Goal: Complete application form

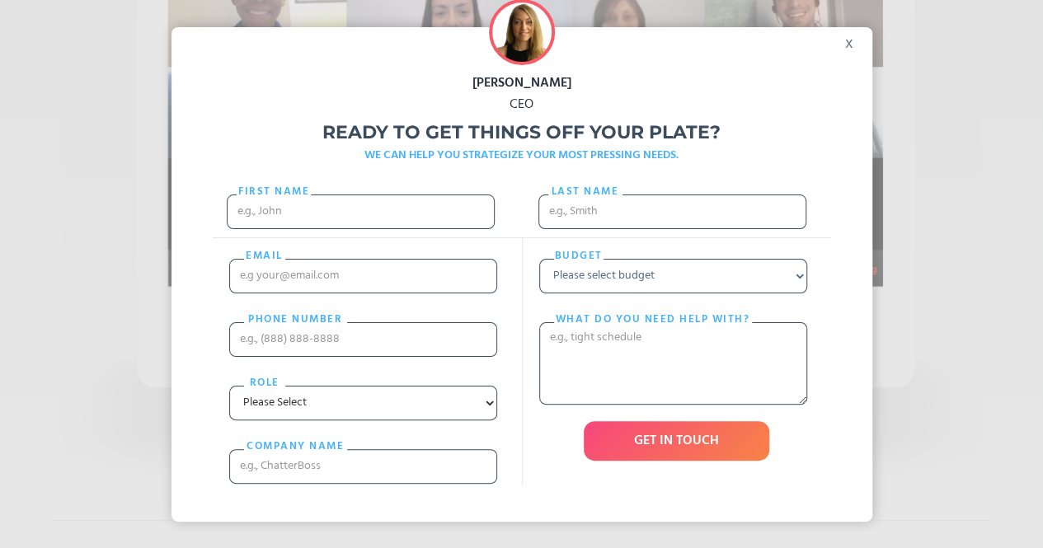
scroll to position [669, 0]
click at [409, 209] on input "First Name" at bounding box center [361, 212] width 268 height 35
click at [247, 217] on input "First Name" at bounding box center [361, 212] width 268 height 35
type input "Sarah"
type input "Weinstein"
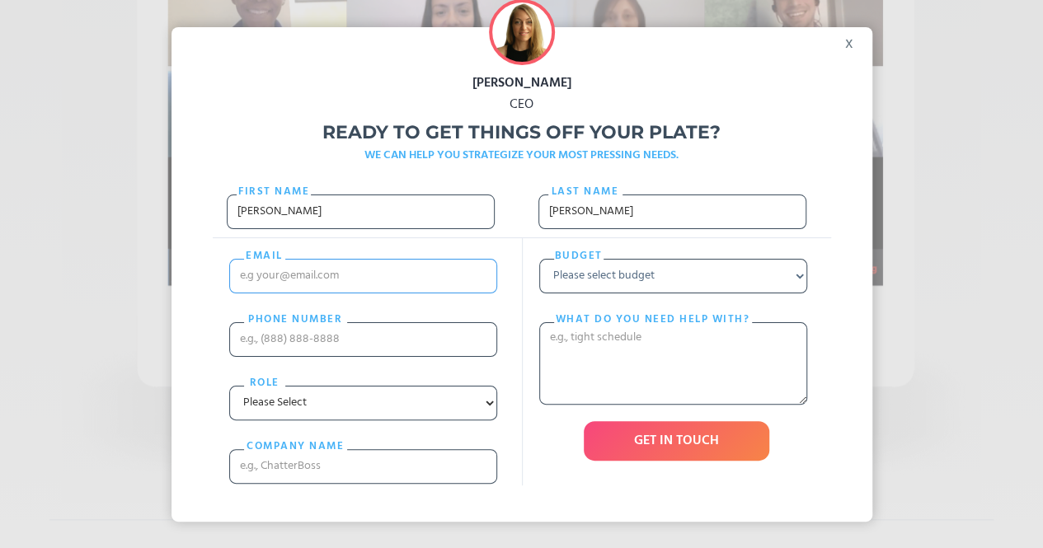
click at [357, 279] on input "email" at bounding box center [363, 276] width 268 height 35
type input "Sarah_Weinstein@comcast.net"
type input "6109863959"
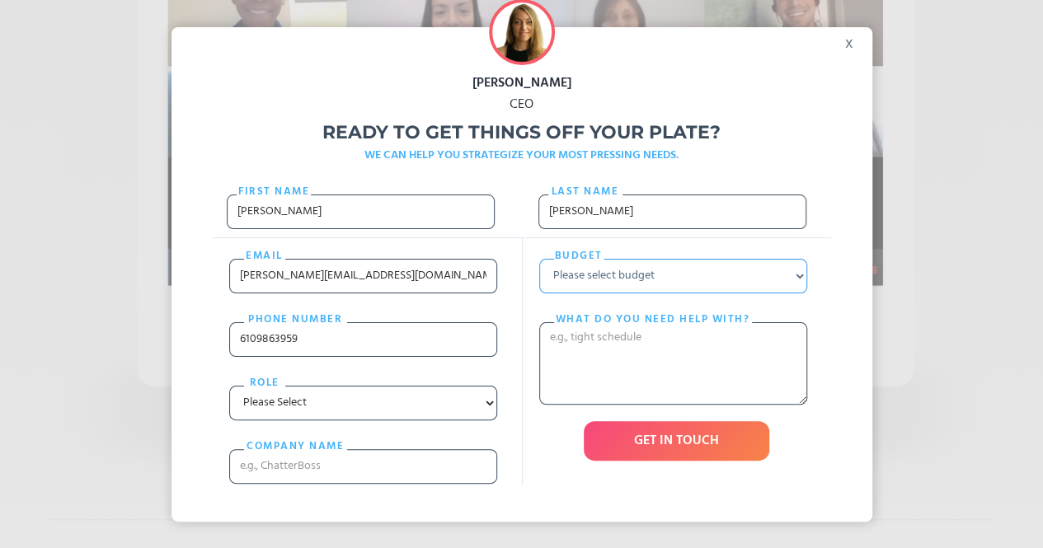
click at [612, 281] on select "Please select budget Under $700 $700 - $1500 $1500 - $3000 $3000+" at bounding box center [673, 276] width 268 height 35
click at [369, 405] on select "Please Select Entrepreneur Executive Assistant Other" at bounding box center [363, 403] width 268 height 35
select select "Executive"
click at [235, 386] on select "Please Select Entrepreneur Executive Assistant Other" at bounding box center [363, 403] width 268 height 35
click at [352, 478] on input "cOMPANY NAME" at bounding box center [363, 466] width 268 height 35
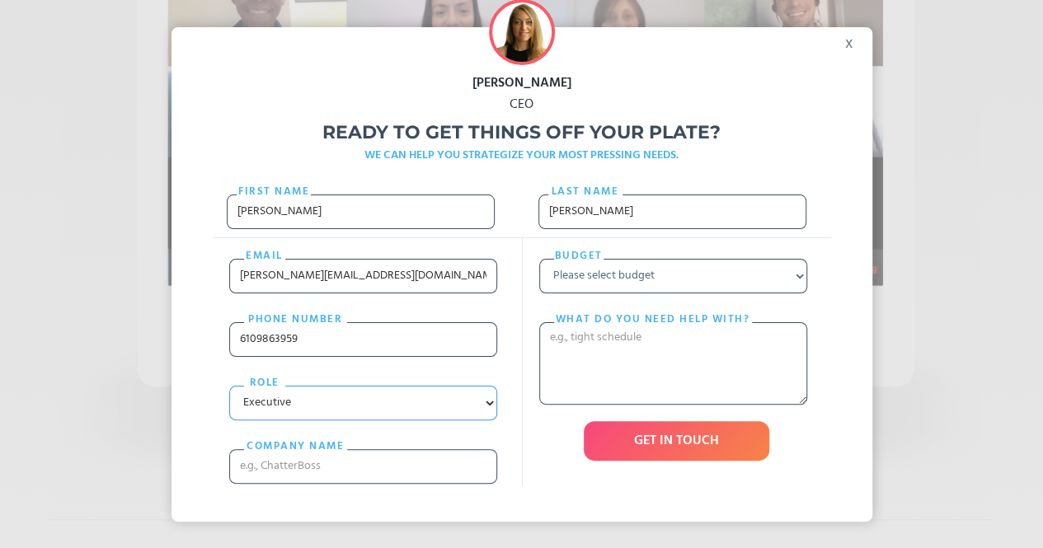
click at [293, 403] on select "Please Select Entrepreneur Executive Assistant Other" at bounding box center [363, 403] width 268 height 35
click at [235, 386] on select "Please Select Entrepreneur Executive Assistant Other" at bounding box center [363, 403] width 268 height 35
click at [292, 467] on input "cOMPANY NAME" at bounding box center [363, 466] width 268 height 35
type input "Comcast, Neurology Assoc. of the Main Line"
click at [674, 285] on select "Please select budget Under $700 $700 - $1500 $1500 - $3000 $3000+" at bounding box center [673, 276] width 268 height 35
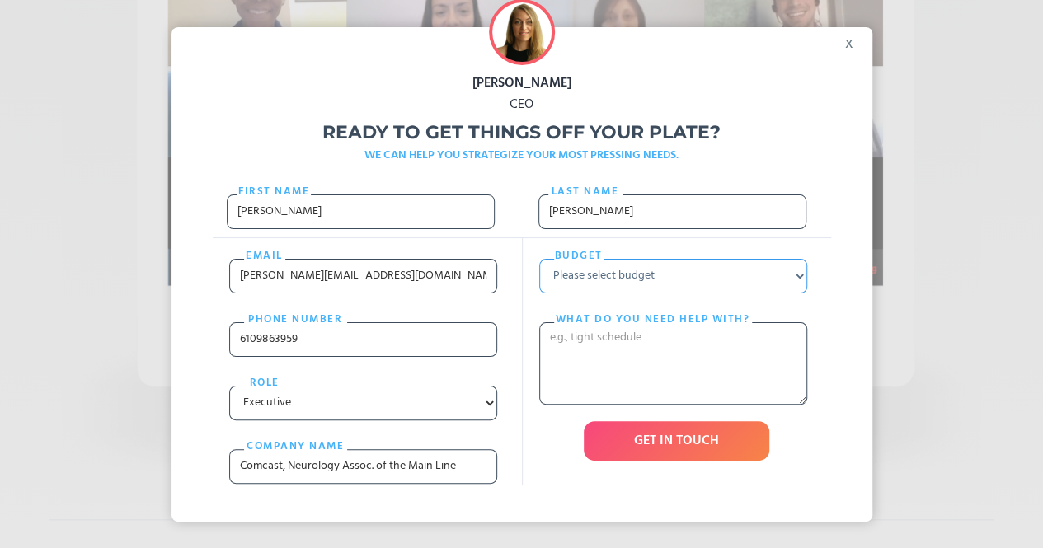
select select "Under $700"
click at [544, 259] on select "Please select budget Under $700 $700 - $1500 $1500 - $3000 $3000+" at bounding box center [673, 276] width 268 height 35
click at [627, 378] on textarea "What do you need help with?" at bounding box center [673, 363] width 268 height 82
click at [681, 270] on select "Please select budget Under $700 $700 - $1500 $1500 - $3000 $3000+" at bounding box center [673, 276] width 268 height 35
click at [544, 259] on select "Please select budget Under $700 $700 - $1500 $1500 - $3000 $3000+" at bounding box center [673, 276] width 268 height 35
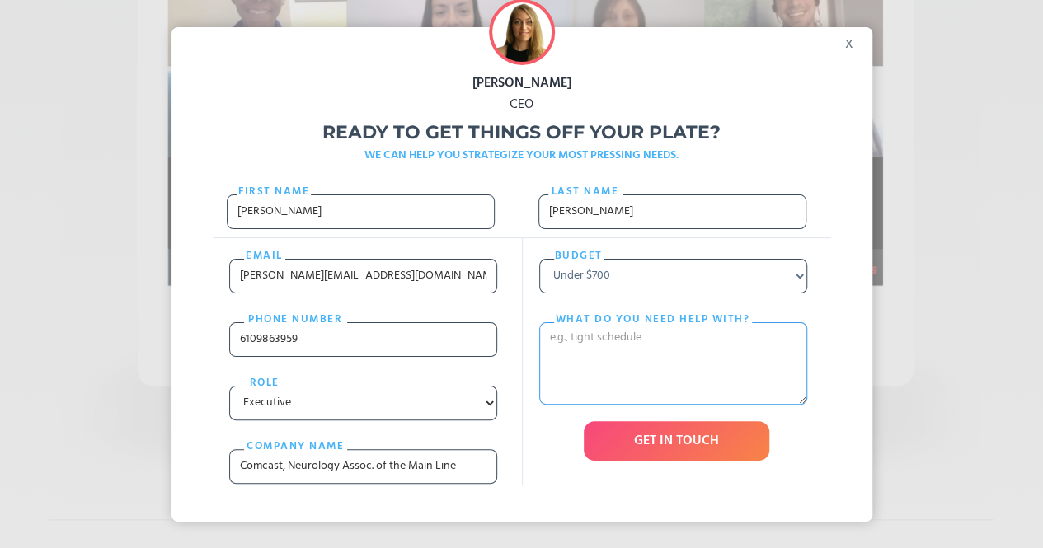
click at [584, 359] on textarea "What do you need help with?" at bounding box center [673, 363] width 268 height 82
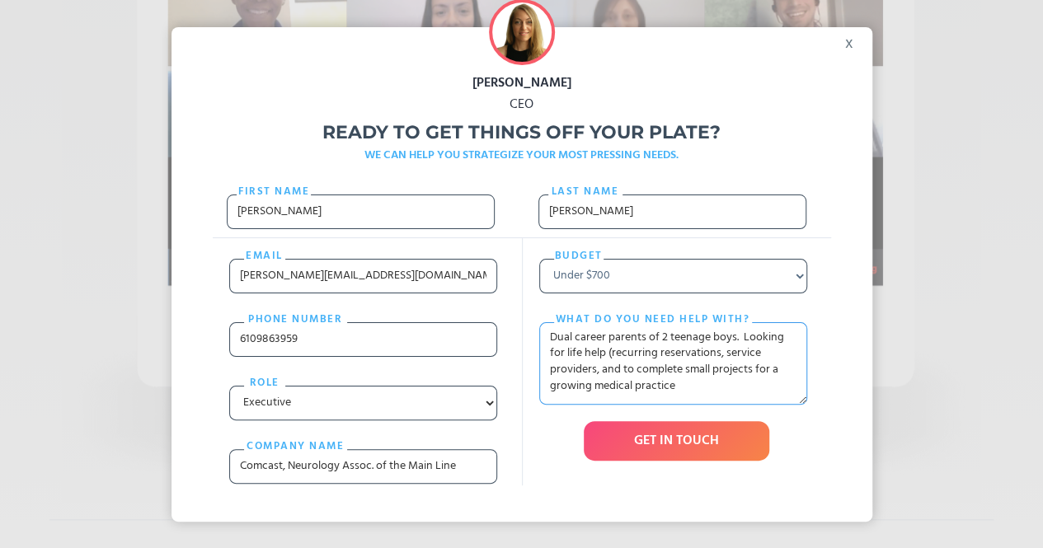
click at [617, 373] on textarea "Dual career parents of 2 teenage boys. Looking for life help (recurring reserva…" at bounding box center [673, 363] width 268 height 82
type textarea "Dual career parents of 2 teenage boys. Looking for life help. e.g. recurring re…"
click at [674, 452] on input "GET IN TOUCH" at bounding box center [676, 441] width 185 height 40
type input "Please wait..."
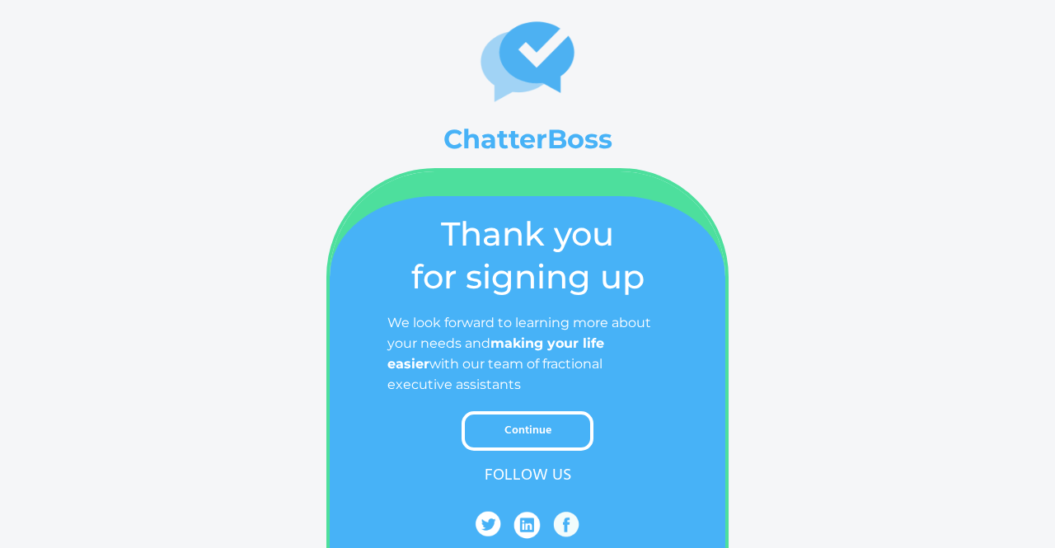
scroll to position [33, 0]
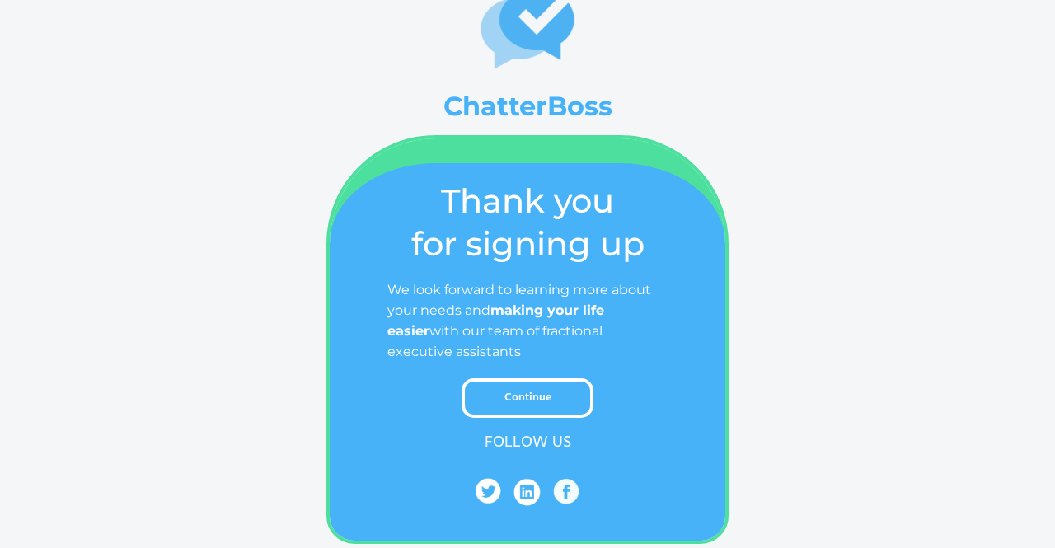
click at [516, 394] on link "Continue" at bounding box center [528, 398] width 132 height 40
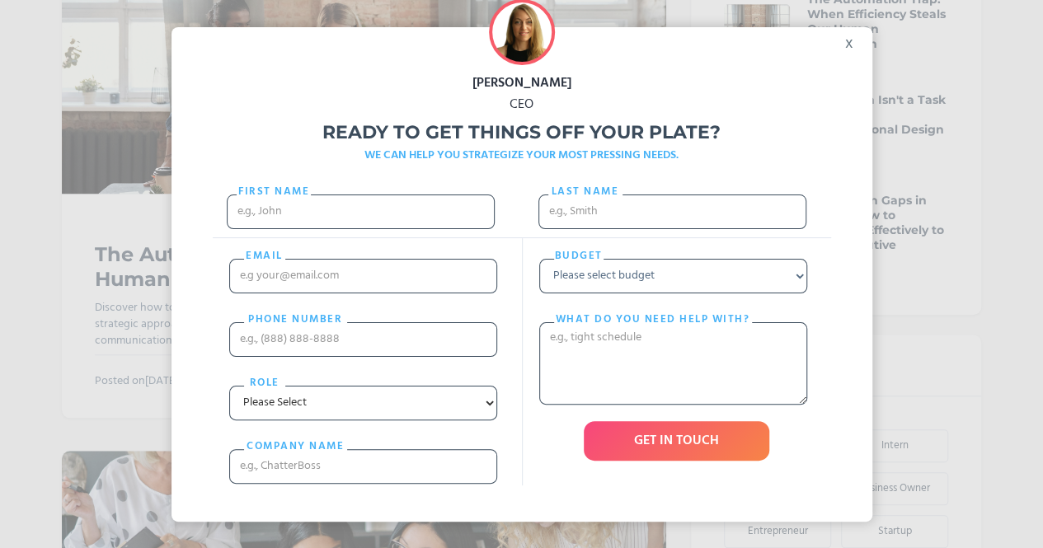
scroll to position [575, 0]
click at [857, 45] on div "x" at bounding box center [853, 39] width 37 height 25
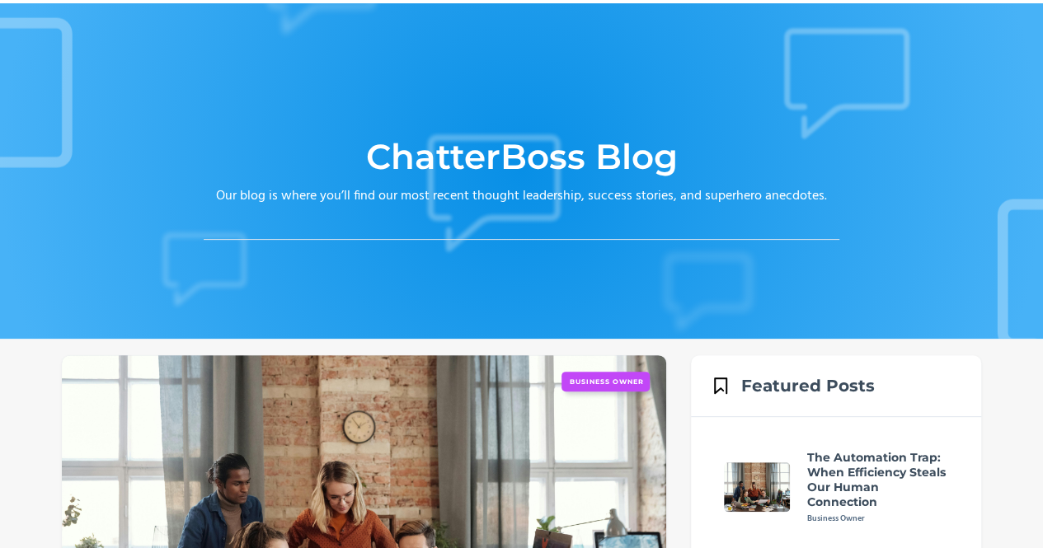
scroll to position [0, 0]
